Goal: Entertainment & Leisure: Consume media (video, audio)

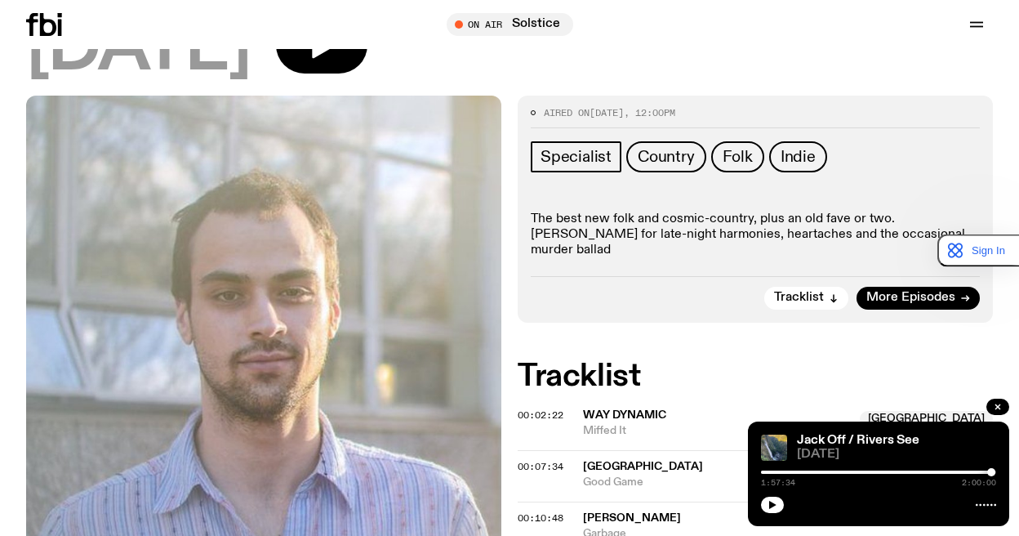
scroll to position [154, 0]
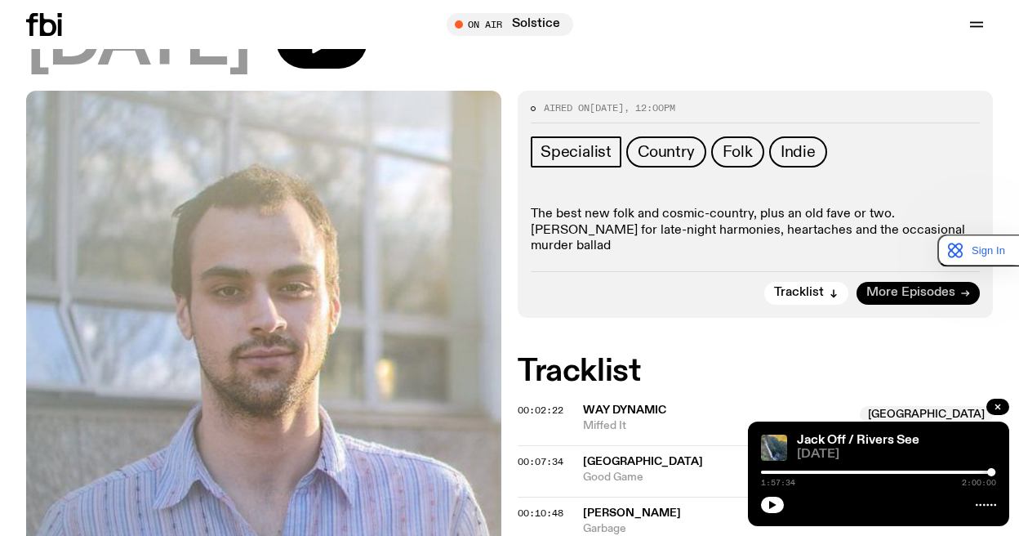
click at [936, 287] on span "More Episodes" at bounding box center [911, 293] width 89 height 12
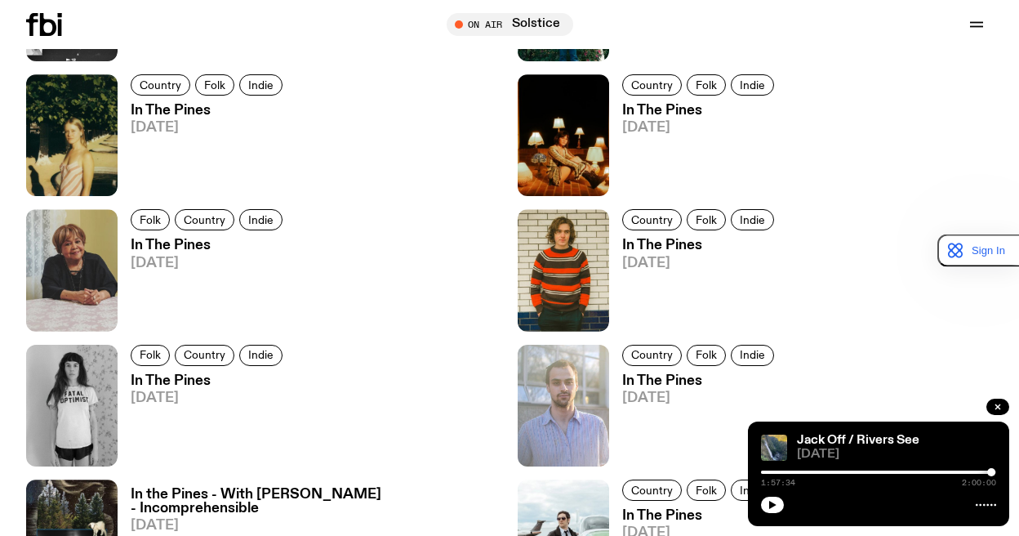
scroll to position [1050, 0]
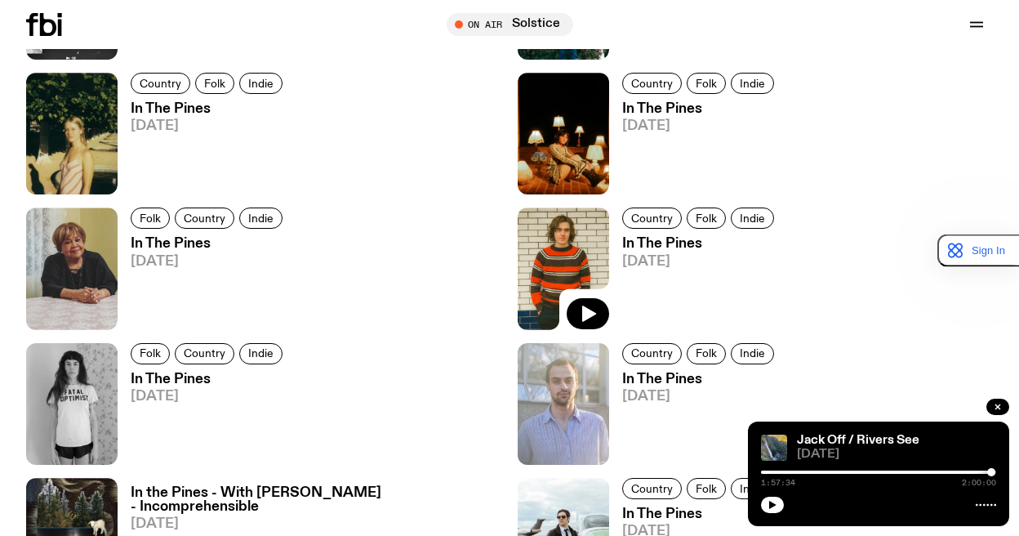
click at [572, 239] on img at bounding box center [563, 268] width 91 height 122
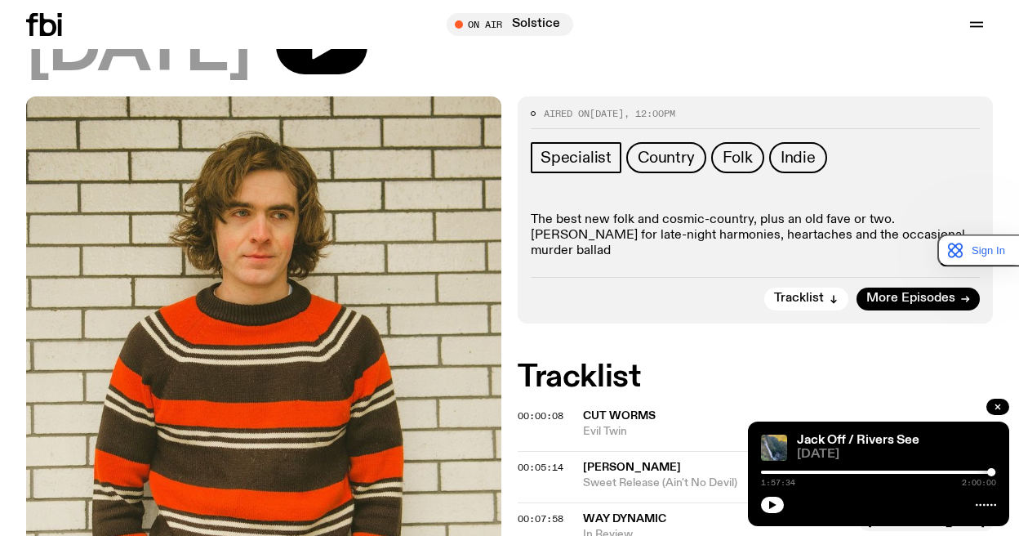
scroll to position [153, 0]
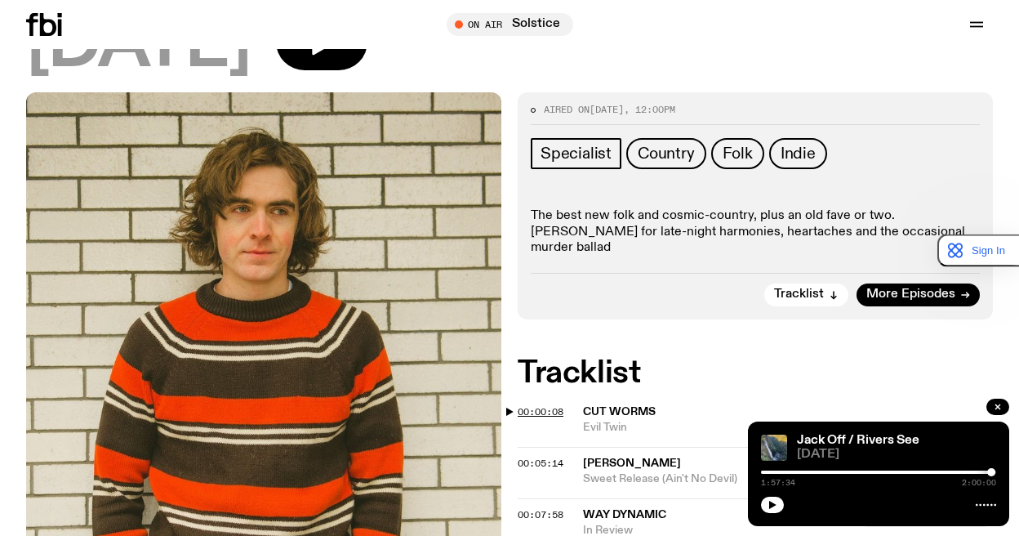
click at [537, 408] on span "00:00:08" at bounding box center [541, 411] width 46 height 13
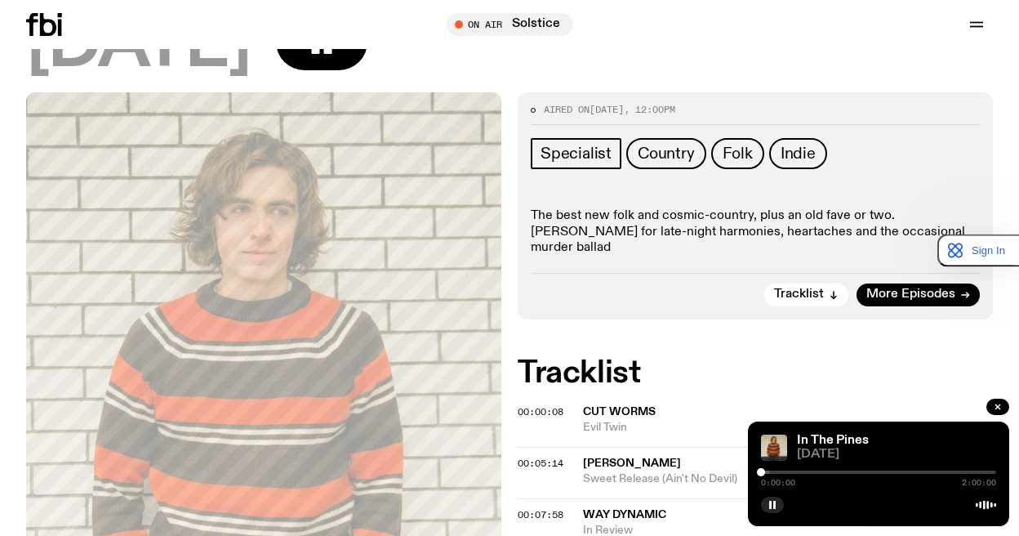
drag, startPoint x: 766, startPoint y: 472, endPoint x: 754, endPoint y: 473, distance: 12.3
click at [754, 473] on div "In The Pines [DATE] 0:00:00 2:00:00" at bounding box center [878, 473] width 261 height 105
